Goal: Task Accomplishment & Management: Manage account settings

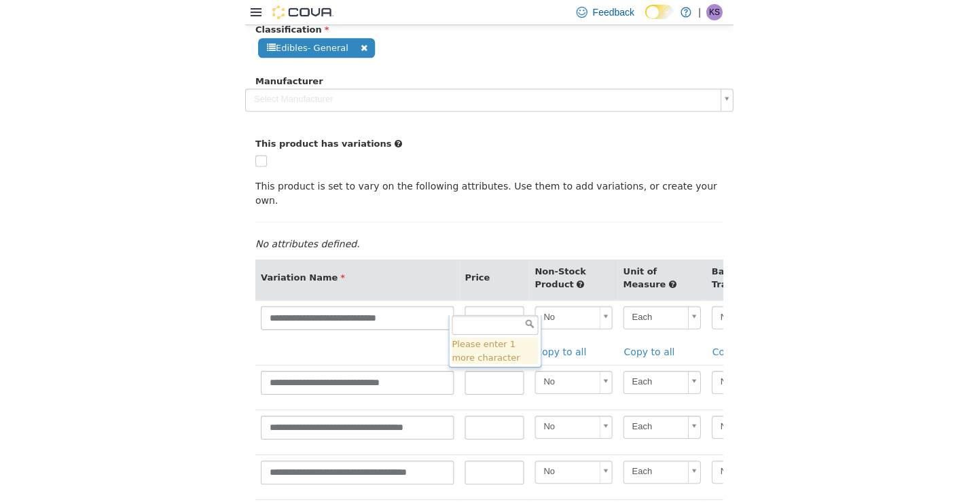
scroll to position [0, 329]
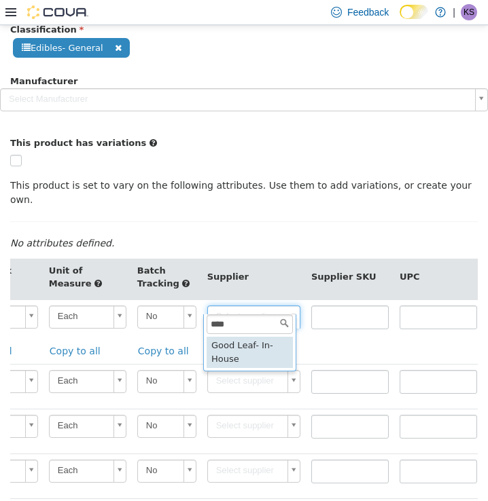
type input "****"
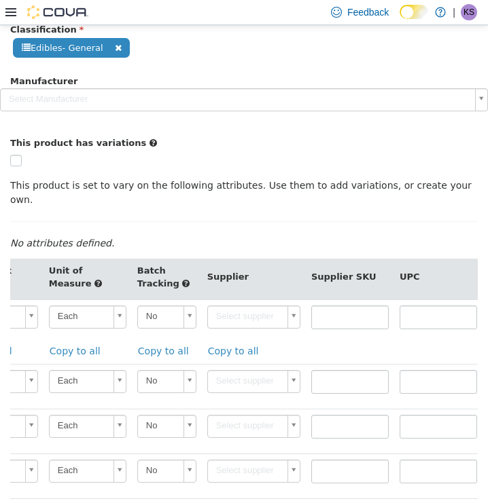
click at [230, 338] on link "Copy to all" at bounding box center [236, 350] width 59 height 25
type input "******"
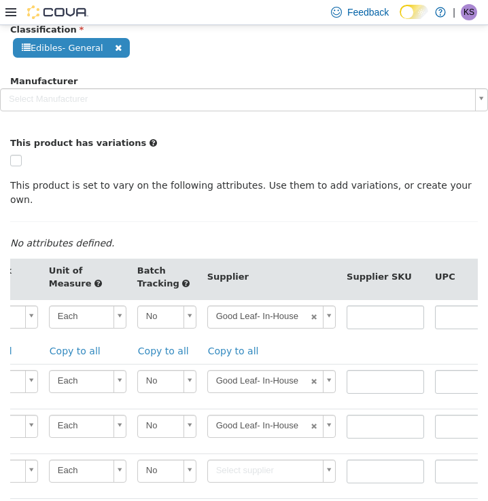
type input "******"
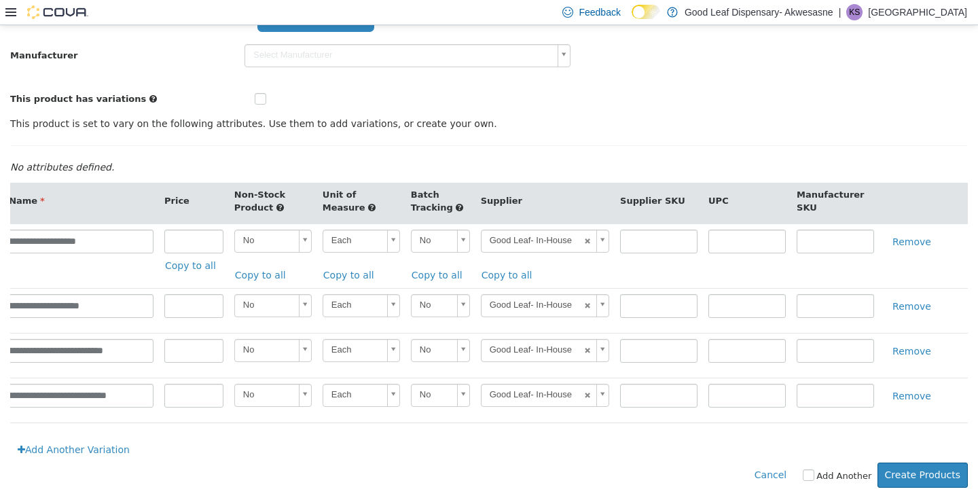
scroll to position [0, 0]
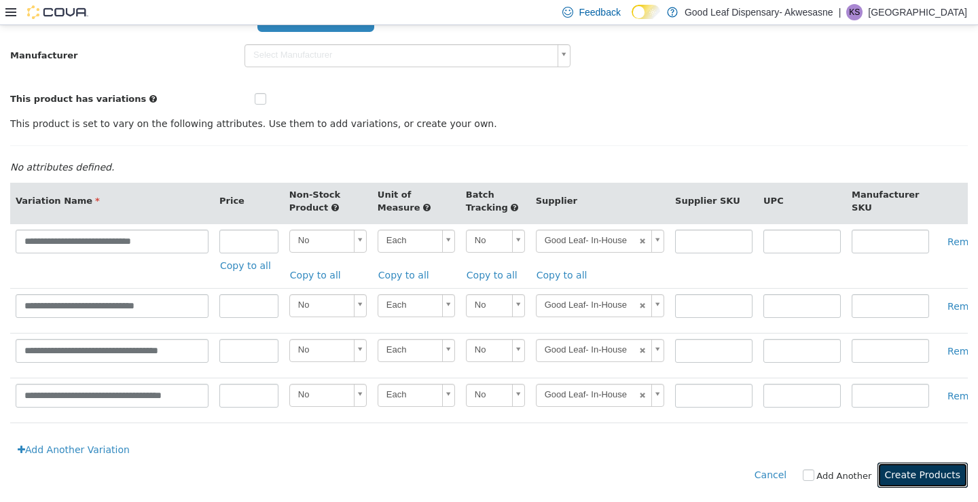
click at [487, 463] on button "Create Products" at bounding box center [922, 474] width 90 height 25
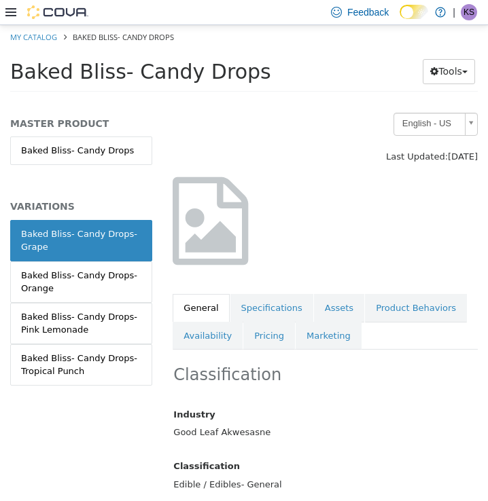
scroll to position [63, 0]
click at [319, 305] on link "Assets" at bounding box center [339, 307] width 50 height 29
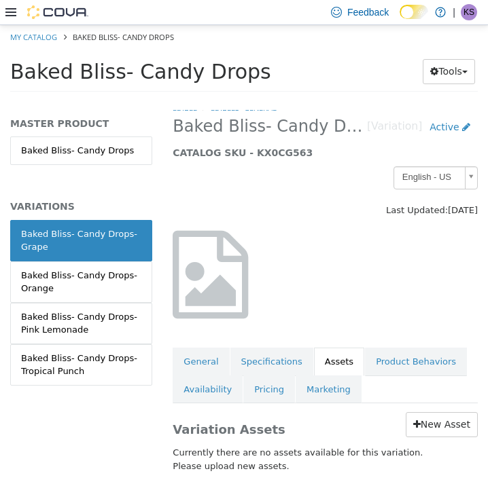
scroll to position [13, 0]
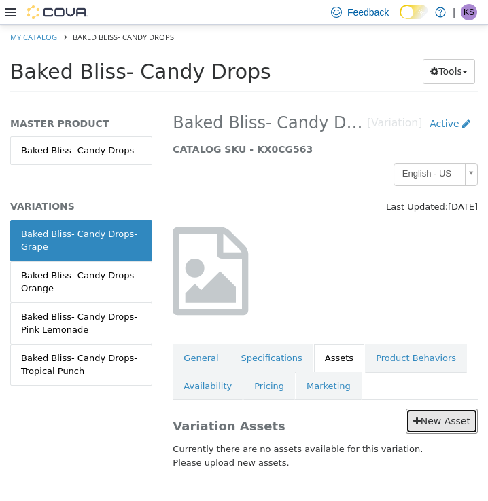
click at [426, 427] on link "New Asset" at bounding box center [441, 420] width 72 height 25
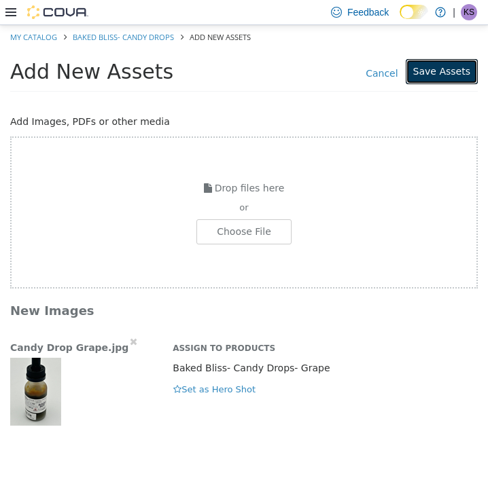
click at [431, 80] on button "Save Assets" at bounding box center [441, 70] width 72 height 25
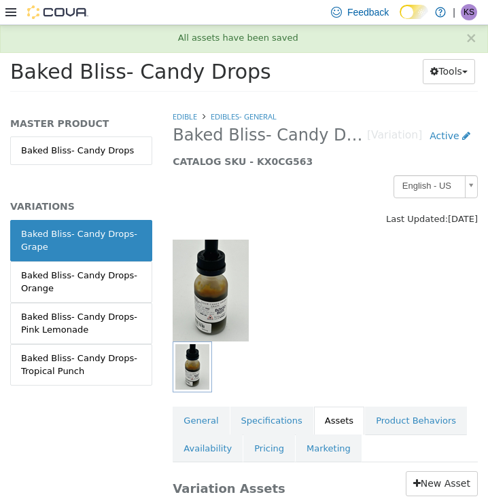
click at [96, 270] on div "Baked Bliss- Candy Drops- Orange" at bounding box center [81, 281] width 120 height 26
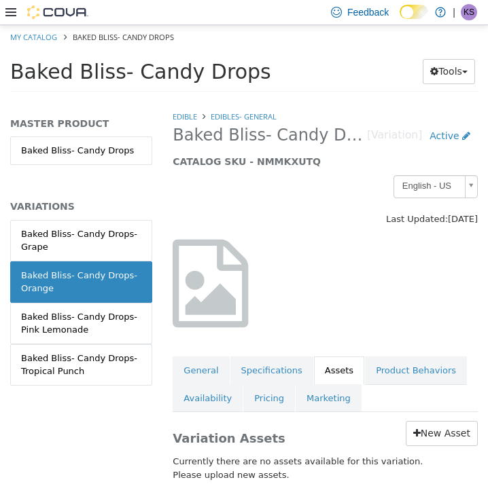
click at [111, 306] on link "Baked Bliss- Candy Drops- Pink Lemonade" at bounding box center [81, 322] width 142 height 41
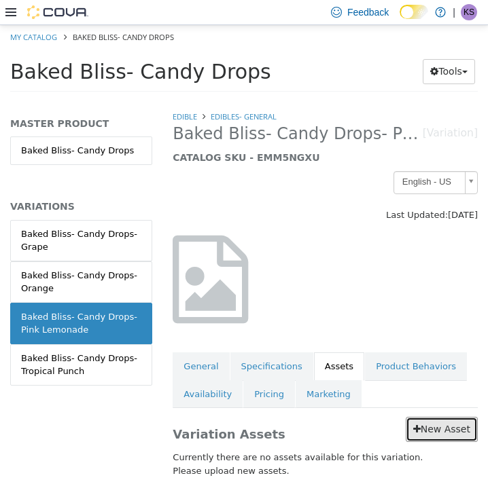
click at [442, 418] on div "Variation Assets New Asset Currently there are no assets available for this var…" at bounding box center [324, 449] width 325 height 84
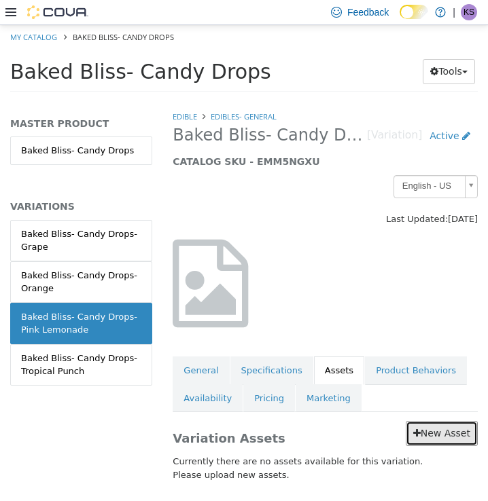
click at [420, 445] on link "New Asset" at bounding box center [441, 432] width 72 height 25
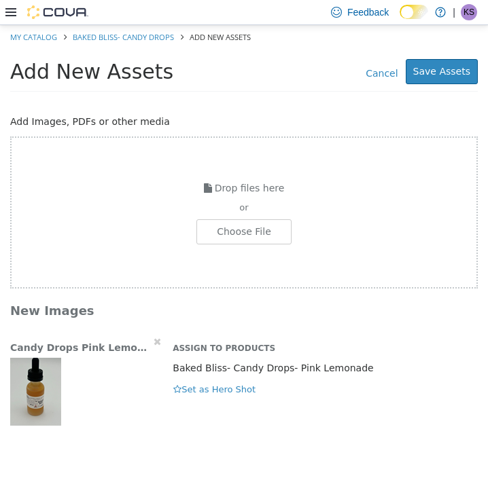
click at [224, 397] on div "Candy Drops Pink Lemonade.jpg Assign to Products Baked Bliss- Candy Drops- Pink…" at bounding box center [244, 379] width 488 height 91
click at [438, 71] on button "Save Assets" at bounding box center [441, 70] width 72 height 25
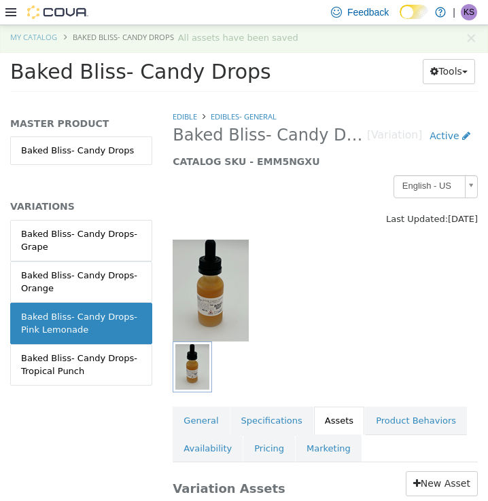
click at [100, 361] on div "Baked Bliss- Candy Drops- Tropical Punch" at bounding box center [81, 364] width 120 height 26
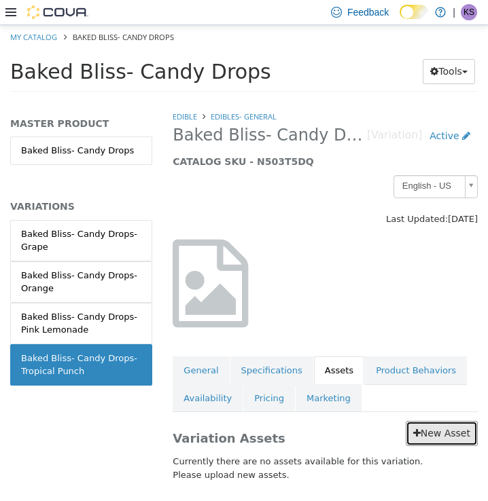
click at [428, 431] on link "New Asset" at bounding box center [441, 432] width 72 height 25
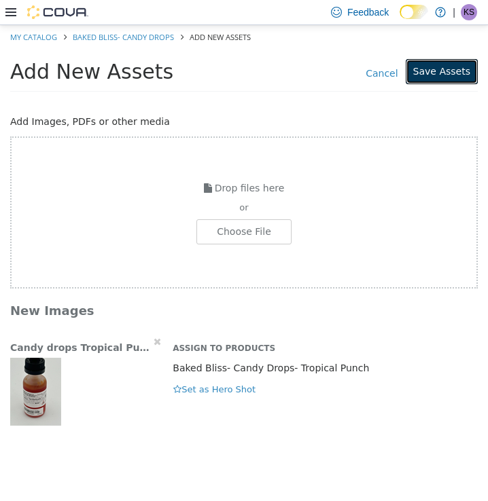
click at [456, 81] on button "Save Assets" at bounding box center [441, 70] width 72 height 25
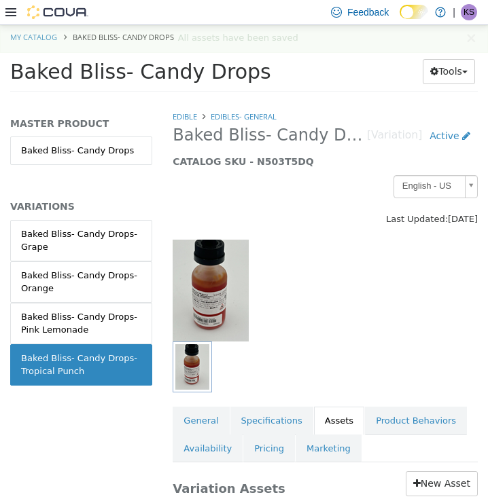
click at [94, 241] on div "Baked Bliss- Candy Drops- Grape" at bounding box center [81, 240] width 120 height 26
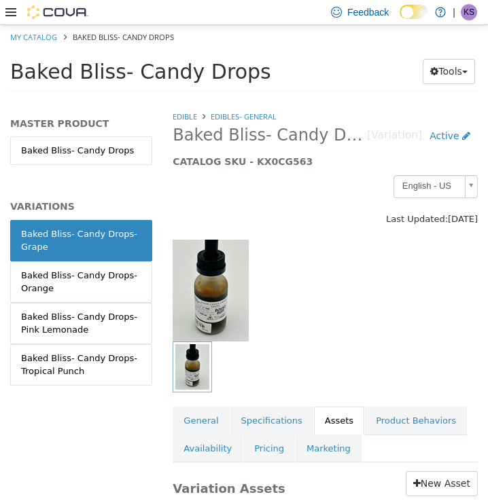
click at [62, 322] on div "Baked Bliss- Candy Drops- Pink Lemonade" at bounding box center [81, 323] width 120 height 26
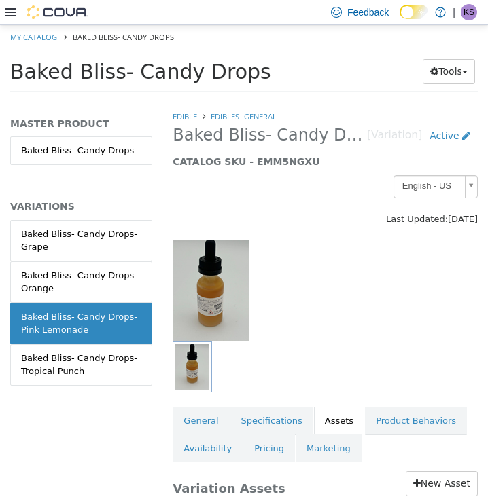
click at [215, 245] on img at bounding box center [210, 290] width 76 height 102
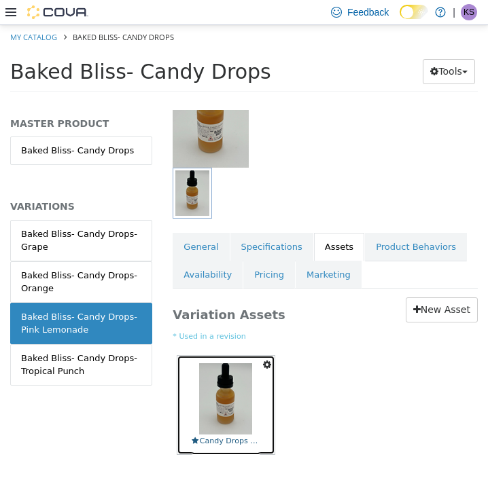
click at [228, 433] on img at bounding box center [225, 398] width 53 height 71
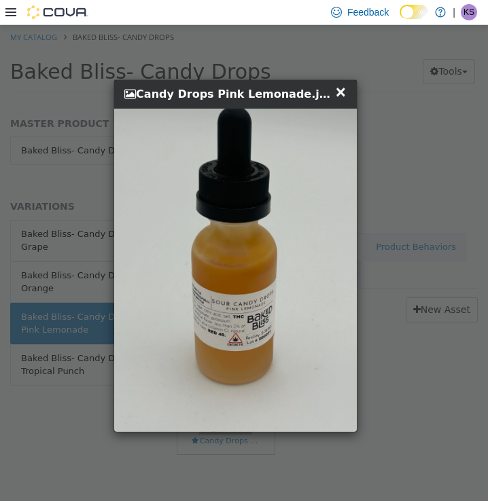
click at [334, 96] on h4 "Candy Drops Pink Lemonade.jpg" at bounding box center [229, 94] width 210 height 16
click at [338, 92] on span "×" at bounding box center [340, 91] width 12 height 16
